Goal: Answer question/provide support

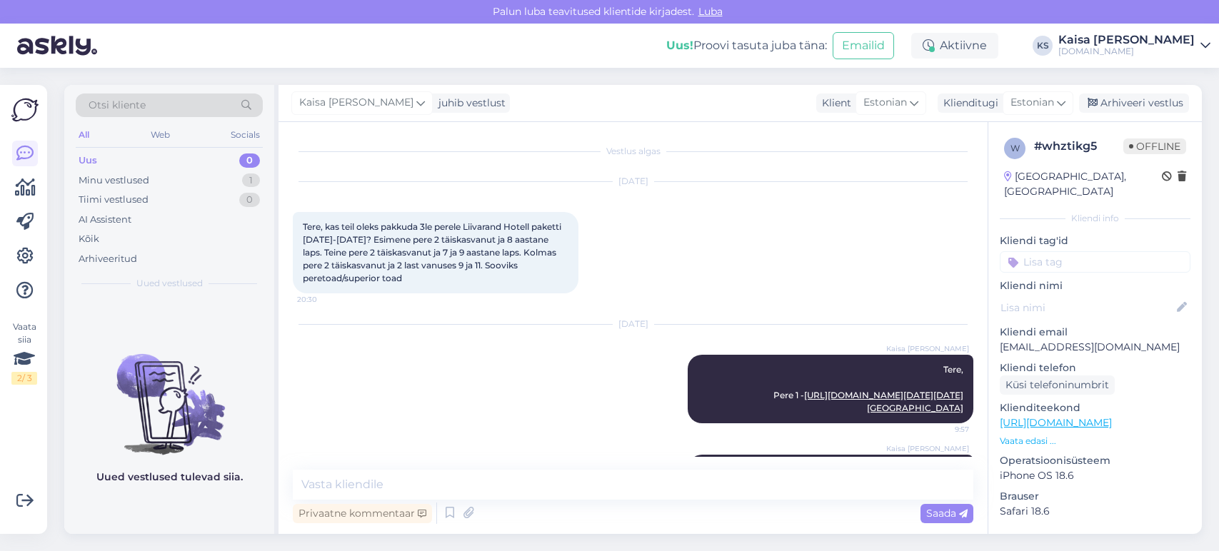
click at [1120, 106] on div "Arhiveeri vestlus" at bounding box center [1134, 103] width 110 height 19
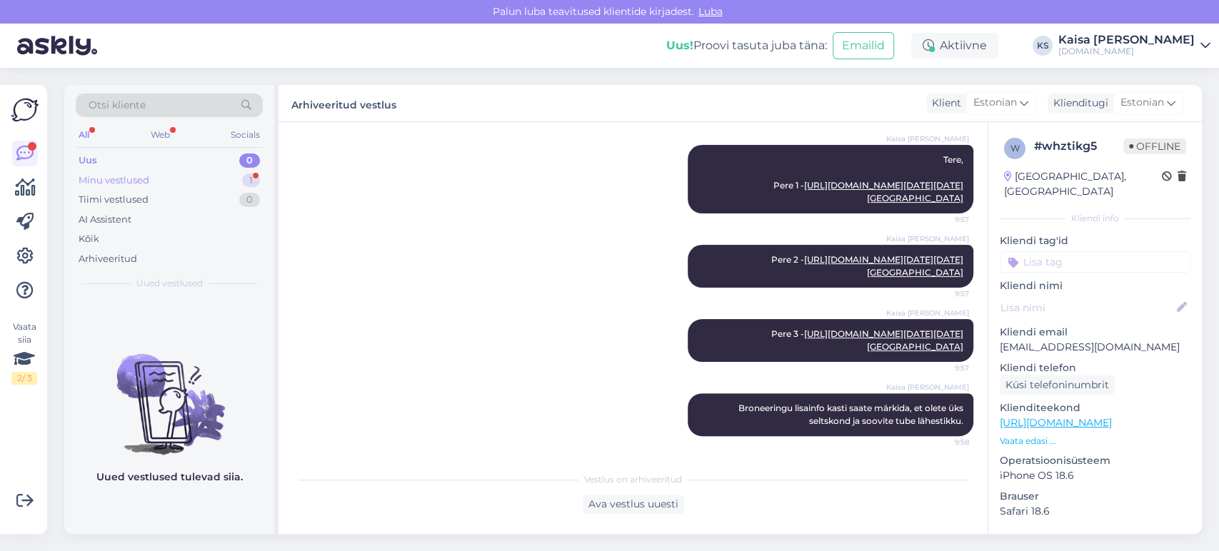
click at [210, 186] on div "Minu vestlused 1" at bounding box center [169, 181] width 187 height 20
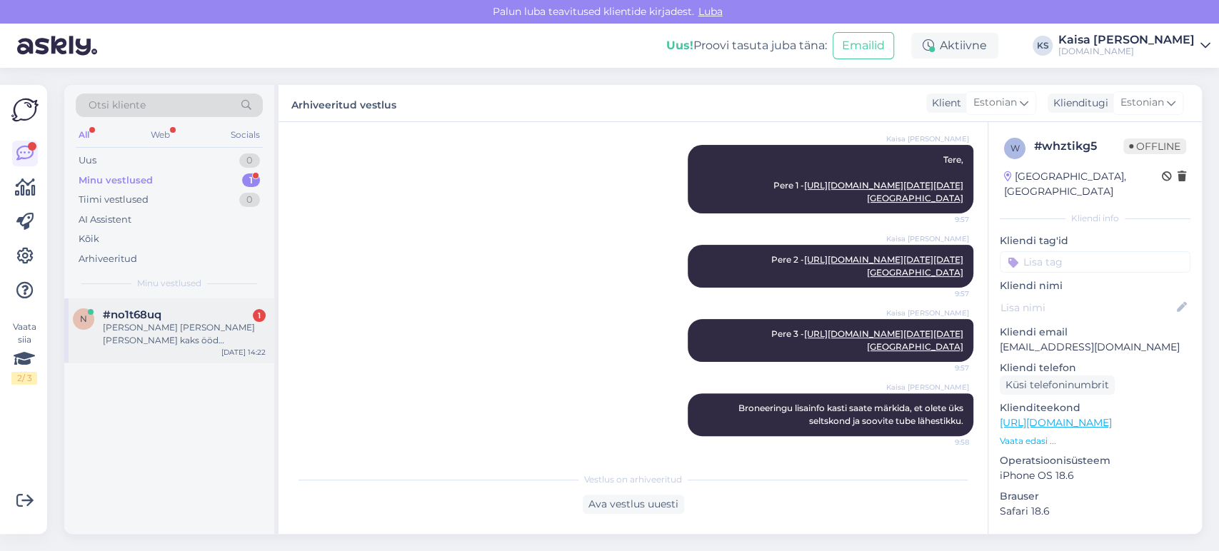
click at [206, 326] on div "[PERSON_NAME] [PERSON_NAME] [PERSON_NAME] kaks ööd [GEOGRAPHIC_DATA] tervise pa…" at bounding box center [184, 334] width 163 height 26
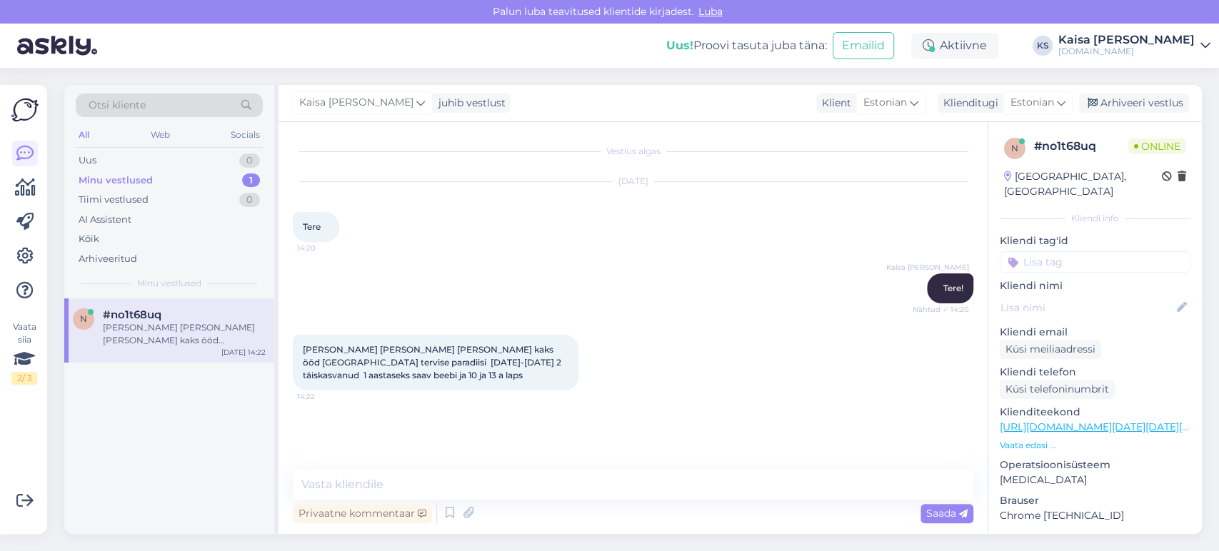
scroll to position [0, 0]
click at [1043, 439] on p "Vaata edasi ..." at bounding box center [1095, 445] width 191 height 13
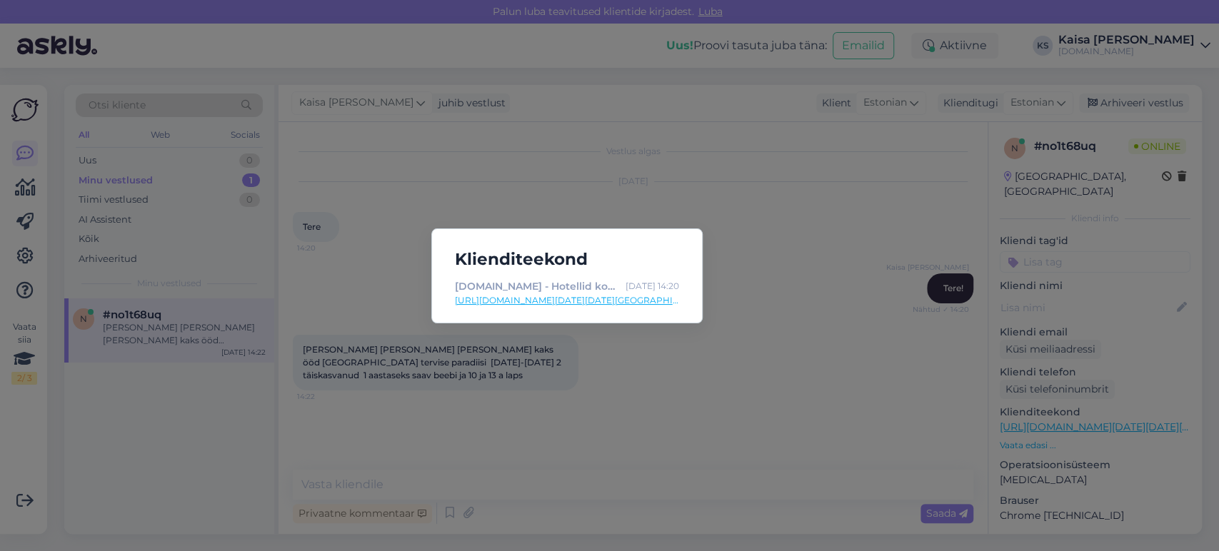
click at [650, 303] on link "[URL][DOMAIN_NAME][DATE][DATE][GEOGRAPHIC_DATA]" at bounding box center [567, 300] width 224 height 13
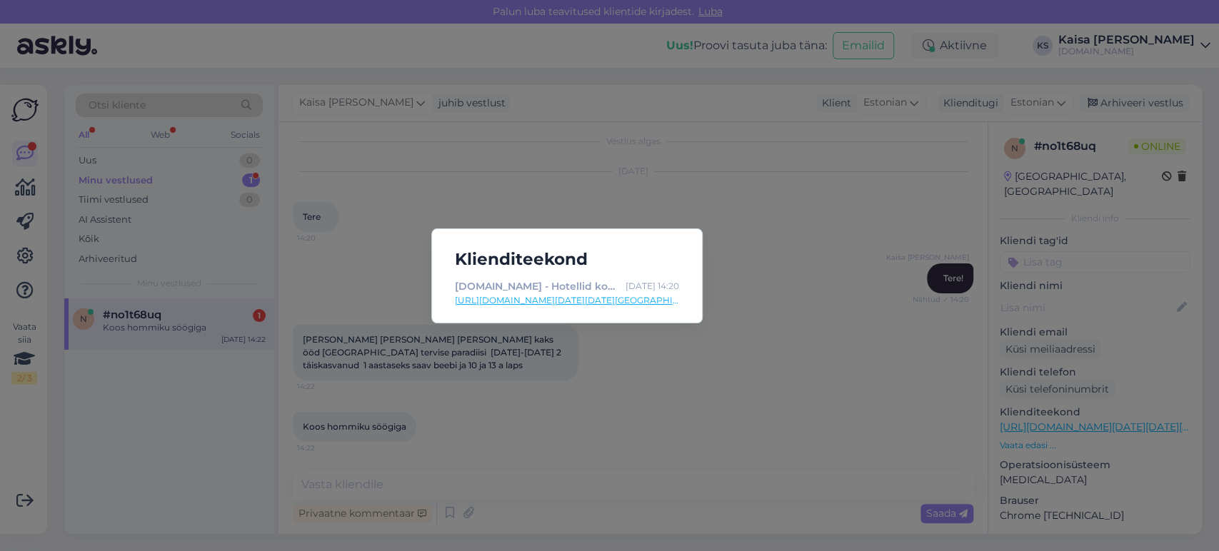
click at [665, 390] on div "Klienditeekond [DOMAIN_NAME] - Hotellid koos võluvate lisavõimalustega [DATE] 1…" at bounding box center [609, 275] width 1219 height 551
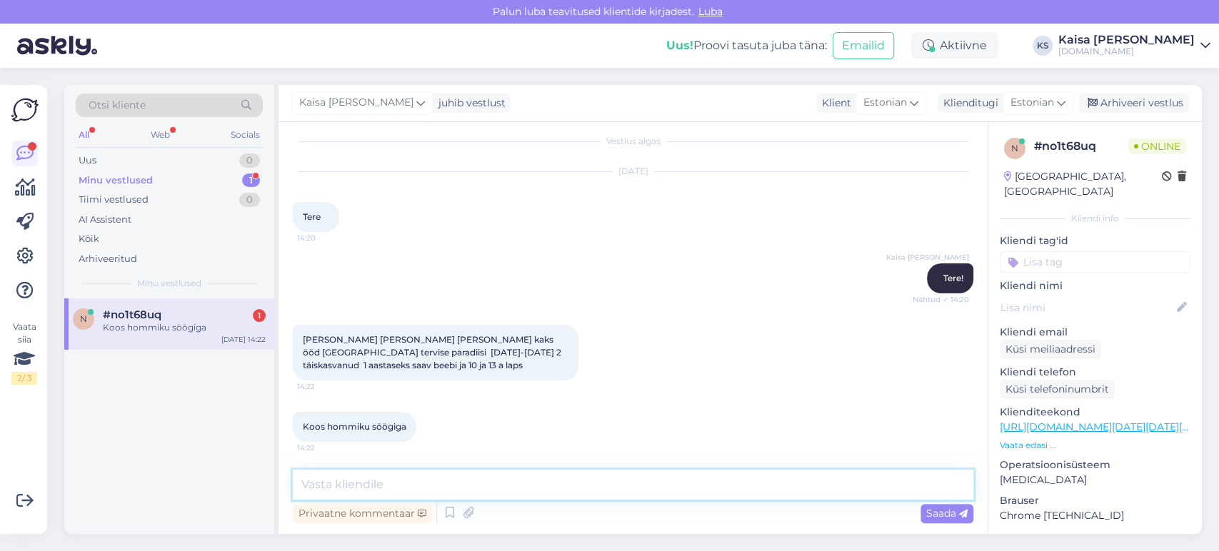
click at [589, 481] on textarea at bounding box center [633, 485] width 680 height 30
paste textarea "[URL][DOMAIN_NAME][DATE][DATE]"
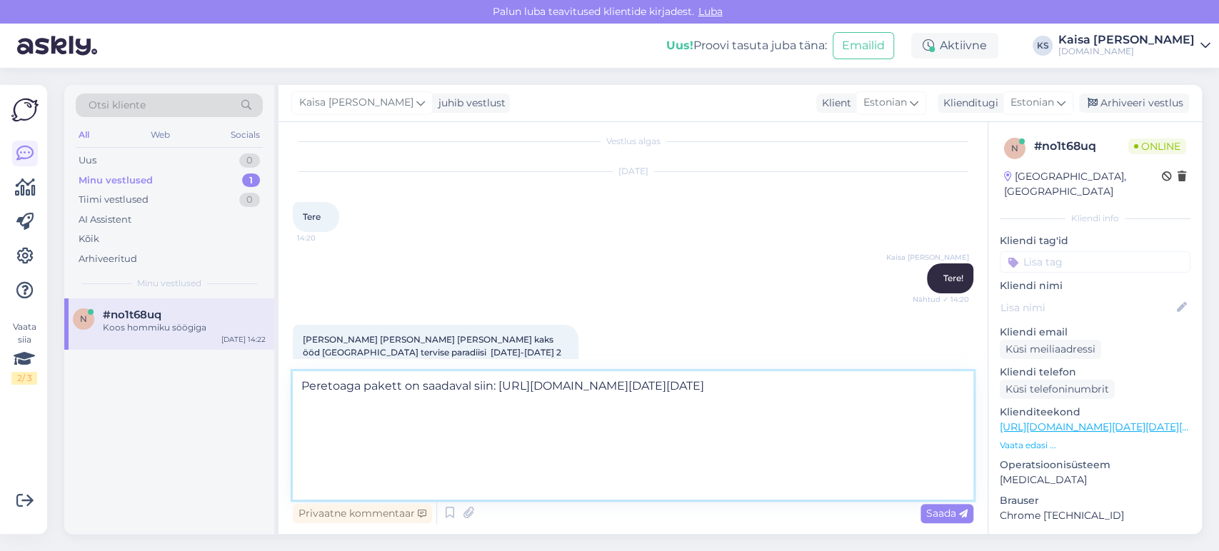
scroll to position [18, 0]
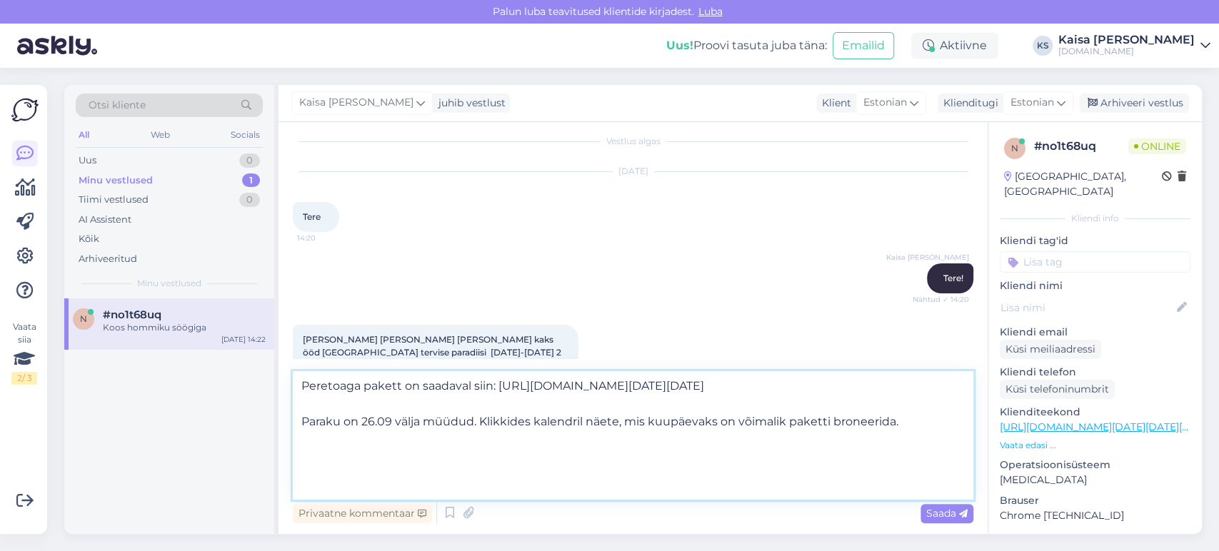
type textarea "Peretoaga pakett on saadaval siin: [URL][DOMAIN_NAME][DATE][DATE] Paraku on 26.…"
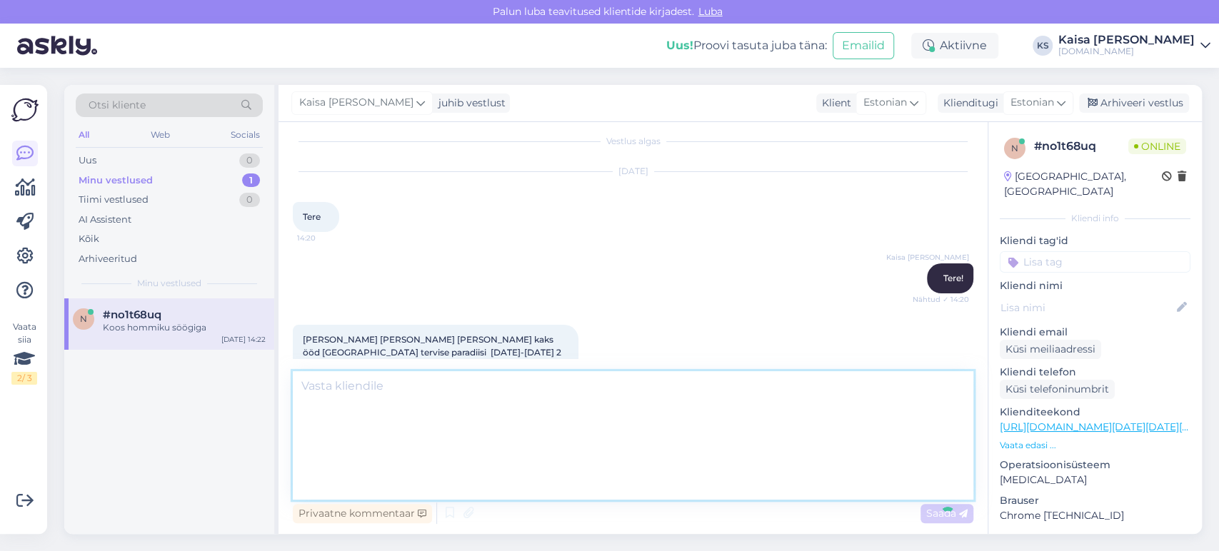
scroll to position [0, 0]
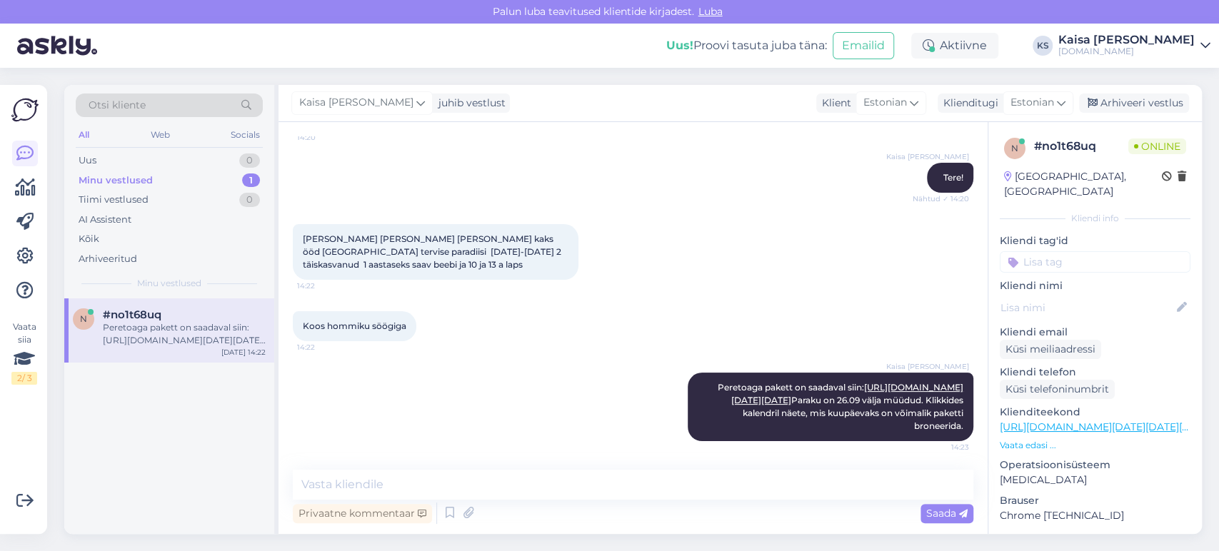
click at [516, 357] on div "Kaisa [PERSON_NAME] Peretoaga pakett on saadaval siin: [URL][DOMAIN_NAME][DATE]…" at bounding box center [633, 407] width 680 height 100
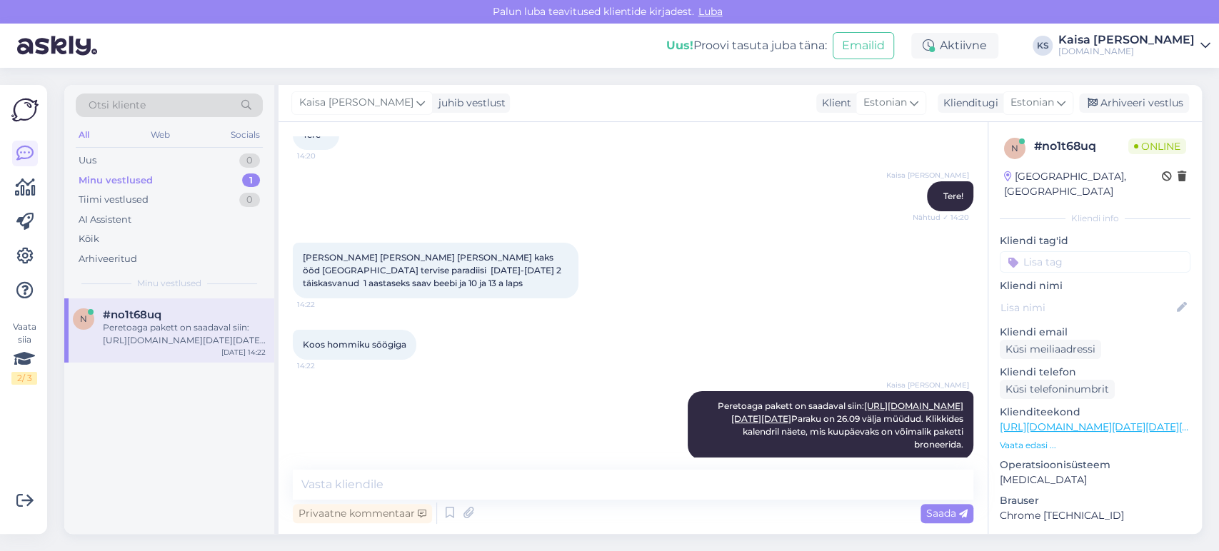
scroll to position [251, 0]
